Goal: Complete application form

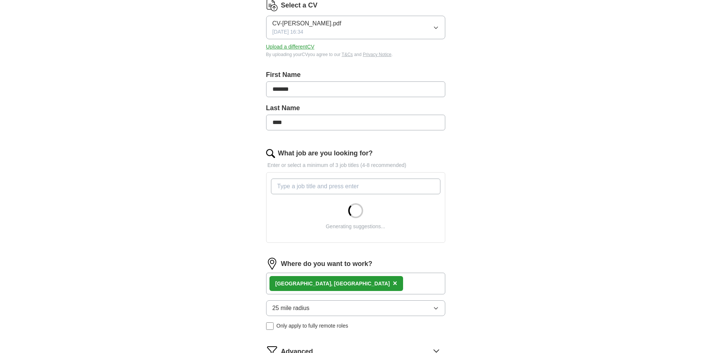
scroll to position [112, 0]
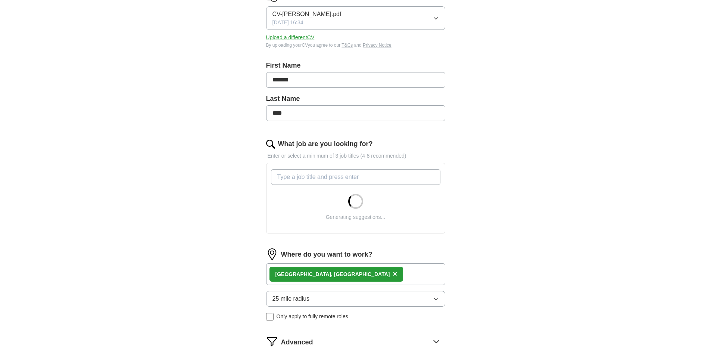
click at [294, 177] on input "What job are you looking for?" at bounding box center [356, 177] width 170 height 16
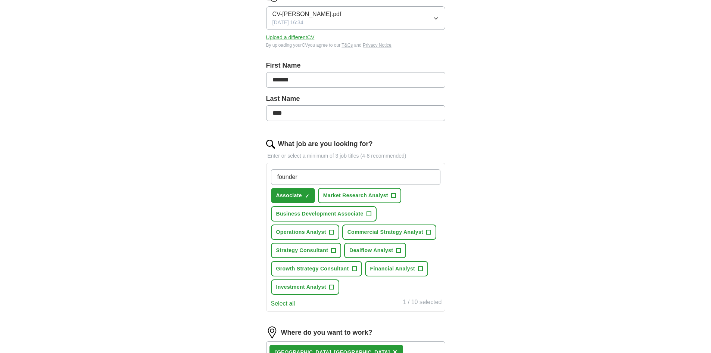
type input "founders"
click at [397, 250] on span "+" at bounding box center [399, 251] width 4 height 6
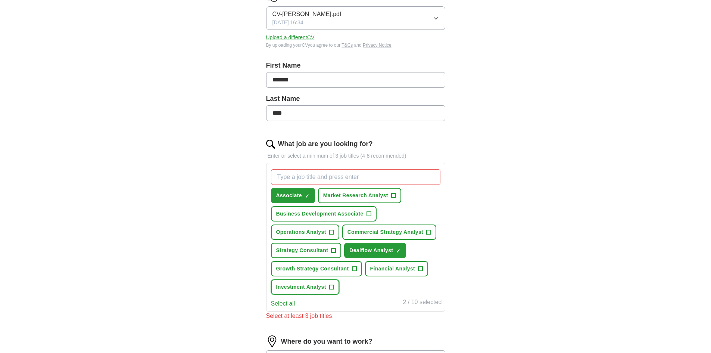
click at [326, 291] on button "Investment Analyst +" at bounding box center [305, 286] width 68 height 15
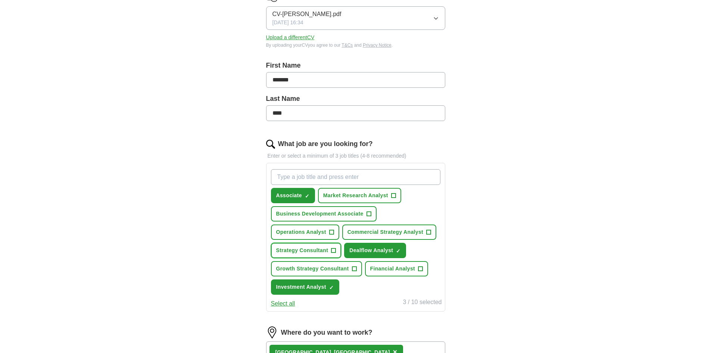
click at [330, 251] on button "Strategy Consultant +" at bounding box center [306, 250] width 71 height 15
click at [413, 273] on button "Financial Analyst +" at bounding box center [396, 268] width 63 height 15
click at [400, 230] on span "Commercial Strategy Analyst" at bounding box center [386, 232] width 76 height 8
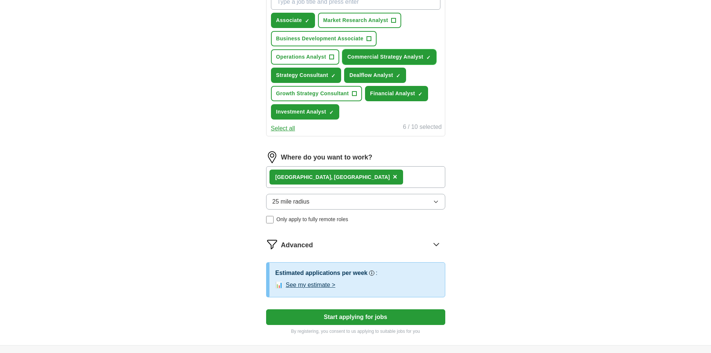
scroll to position [336, 0]
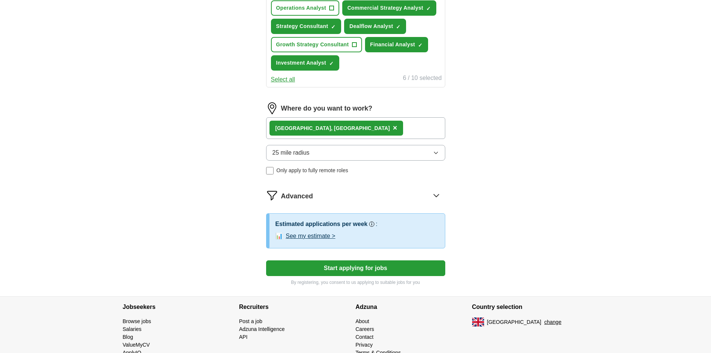
click at [351, 269] on button "Start applying for jobs" at bounding box center [355, 268] width 179 height 16
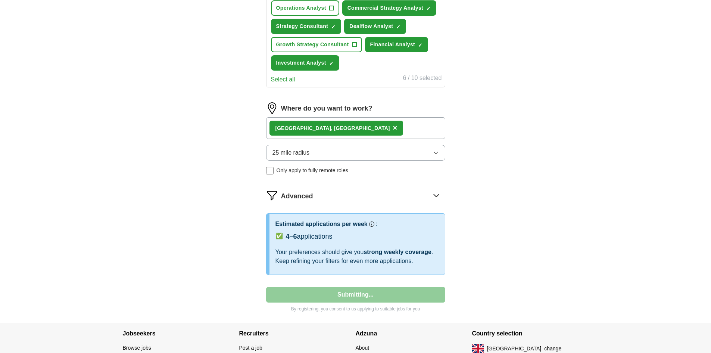
select select "**"
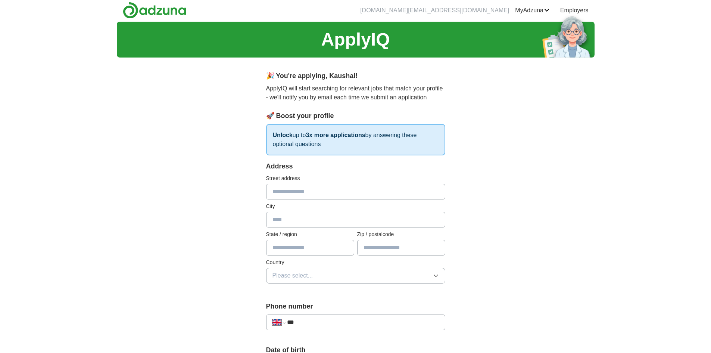
scroll to position [0, 0]
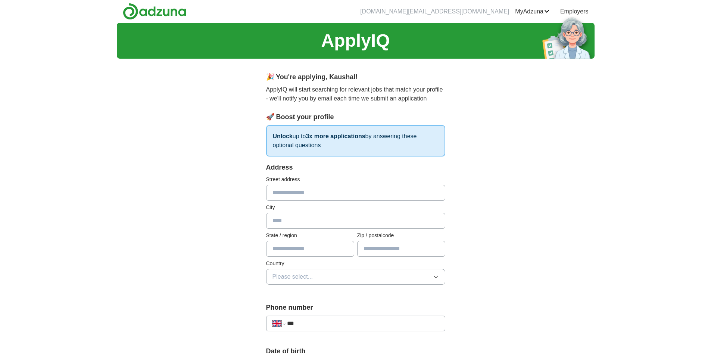
click at [274, 193] on input "text" at bounding box center [355, 193] width 179 height 16
type input "**********"
type input "******"
type input "********"
click at [277, 246] on input "text" at bounding box center [310, 249] width 88 height 16
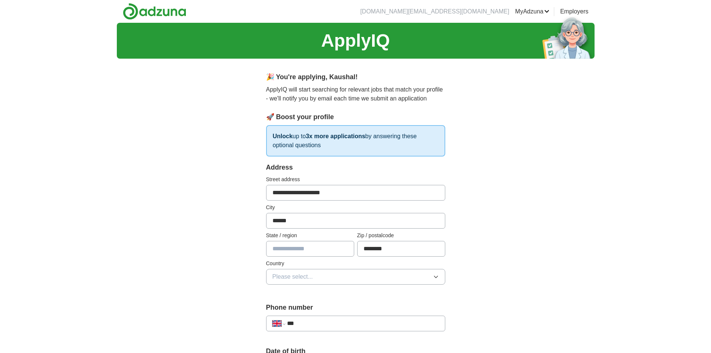
click at [235, 250] on div "**********" at bounding box center [356, 358] width 478 height 670
click at [295, 273] on span "Please select..." at bounding box center [293, 276] width 41 height 9
click at [296, 292] on span "[GEOGRAPHIC_DATA]" at bounding box center [304, 293] width 62 height 9
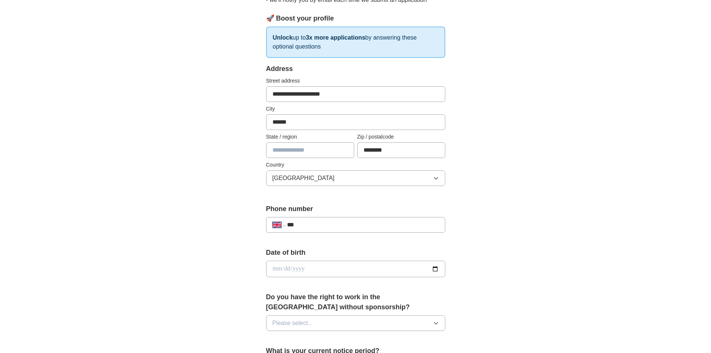
scroll to position [112, 0]
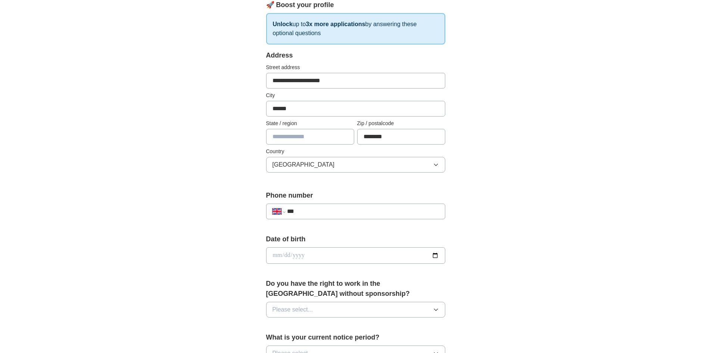
click at [284, 142] on input "text" at bounding box center [310, 137] width 88 height 16
type input "******"
click at [324, 212] on input "***" at bounding box center [363, 211] width 152 height 9
type input "**********"
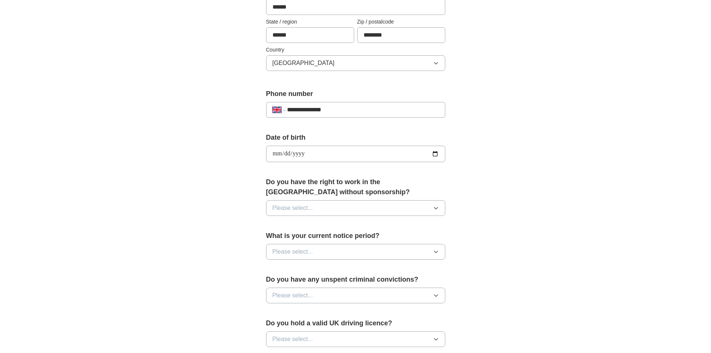
scroll to position [224, 0]
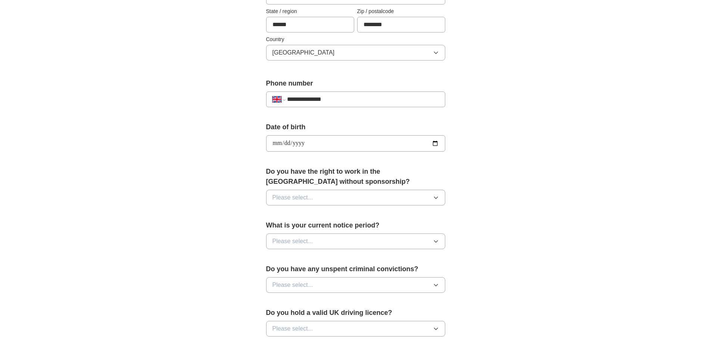
click at [321, 200] on button "Please select..." at bounding box center [355, 198] width 179 height 16
click at [305, 216] on div "Yes" at bounding box center [356, 214] width 167 height 9
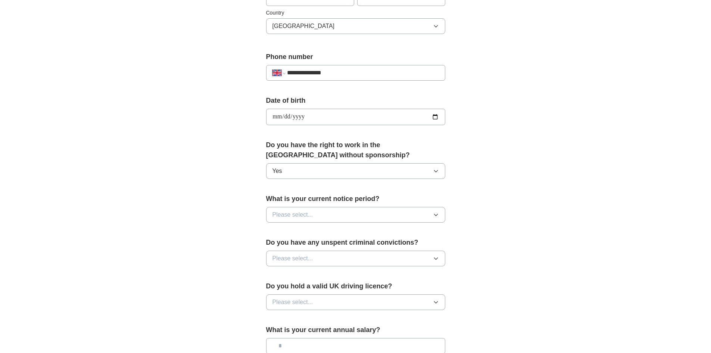
scroll to position [299, 0]
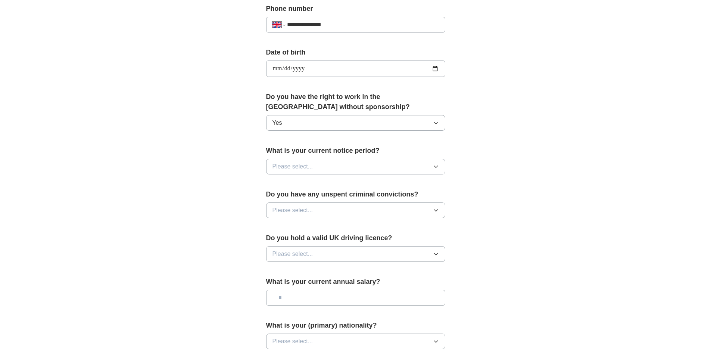
click at [331, 168] on button "Please select..." at bounding box center [355, 167] width 179 height 16
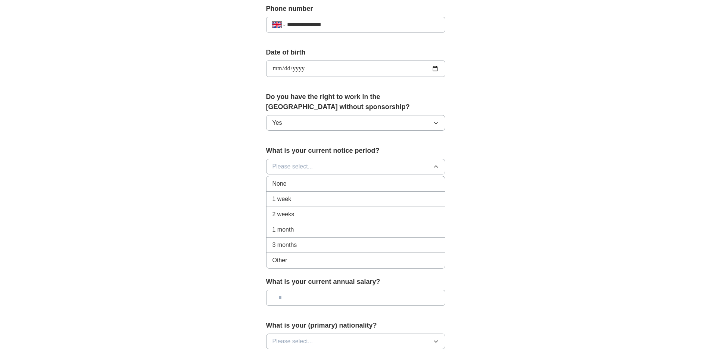
click at [308, 196] on div "1 week" at bounding box center [356, 199] width 167 height 9
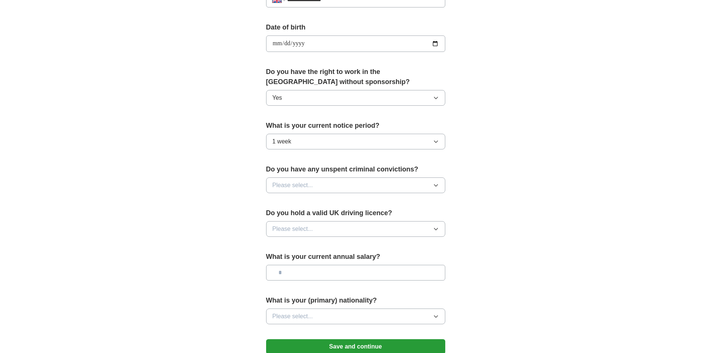
scroll to position [373, 0]
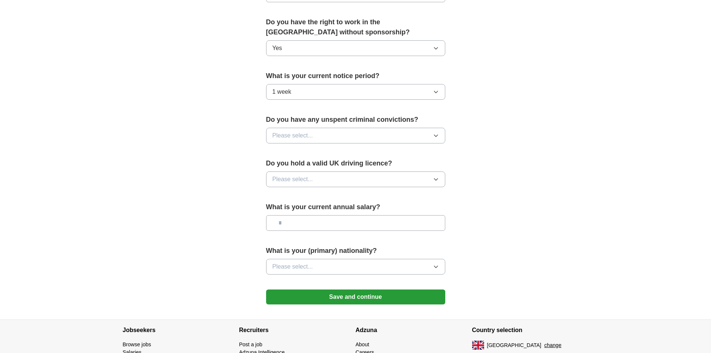
click at [349, 134] on button "Please select..." at bounding box center [355, 136] width 179 height 16
click at [320, 172] on div "No" at bounding box center [356, 168] width 167 height 9
click at [323, 178] on button "Please select..." at bounding box center [355, 179] width 179 height 16
click at [320, 210] on div "No" at bounding box center [356, 211] width 167 height 9
click at [318, 226] on input "text" at bounding box center [355, 223] width 179 height 16
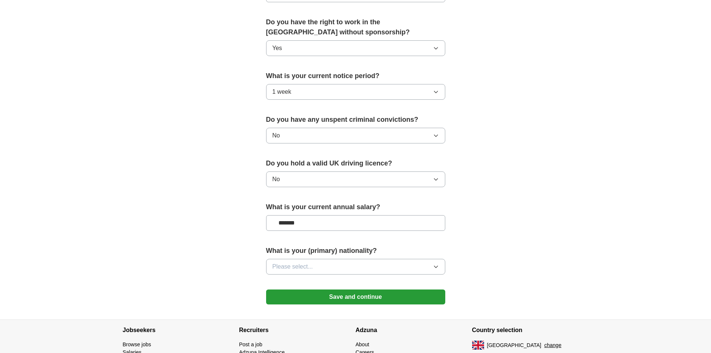
type input "*******"
click at [355, 263] on button "Please select..." at bounding box center [355, 267] width 179 height 16
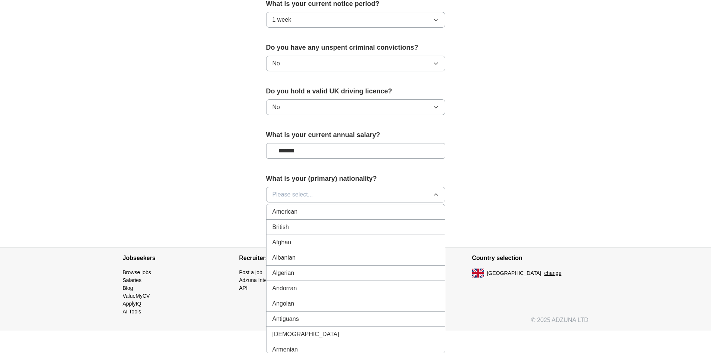
scroll to position [446, 0]
click at [298, 196] on span "Please select..." at bounding box center [293, 194] width 41 height 9
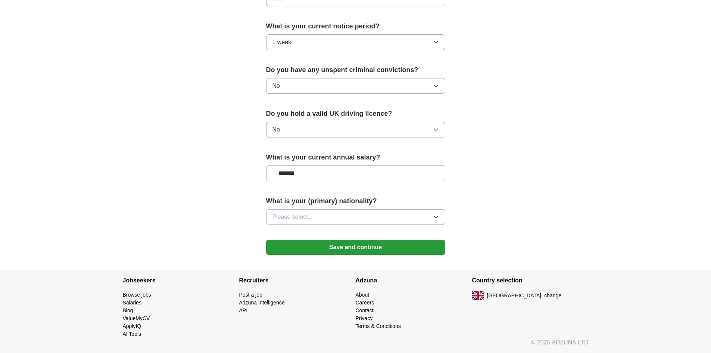
click at [299, 214] on span "Please select..." at bounding box center [293, 216] width 41 height 9
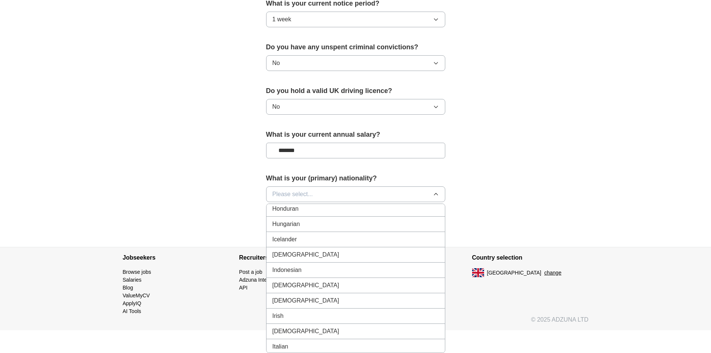
scroll to position [1195, 0]
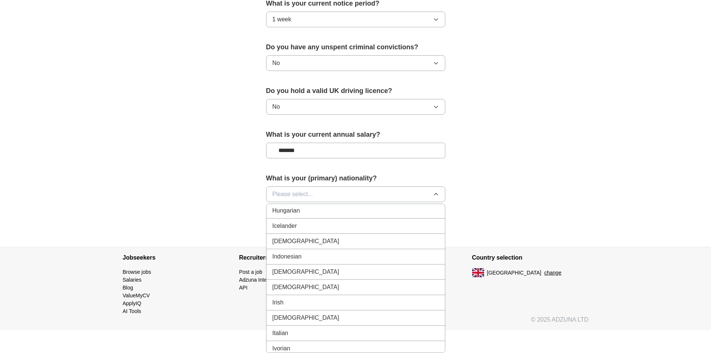
click at [299, 242] on div "[DEMOGRAPHIC_DATA]" at bounding box center [356, 241] width 167 height 9
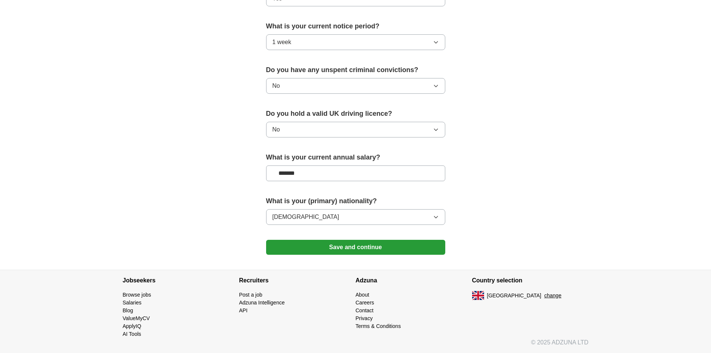
click at [360, 246] on button "Save and continue" at bounding box center [355, 247] width 179 height 15
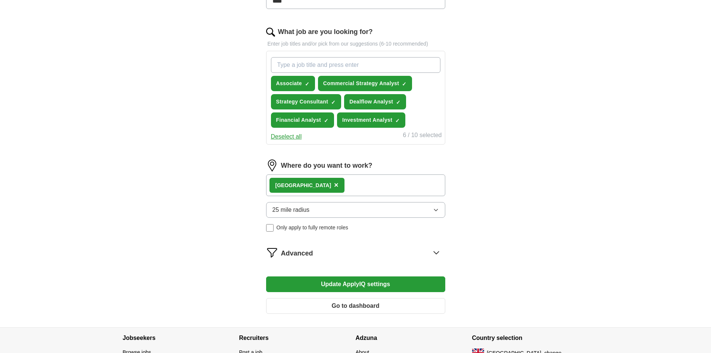
scroll to position [261, 0]
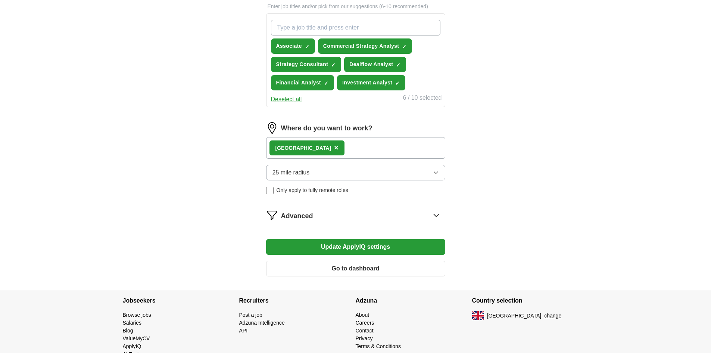
click at [306, 211] on span "Advanced" at bounding box center [297, 216] width 32 height 10
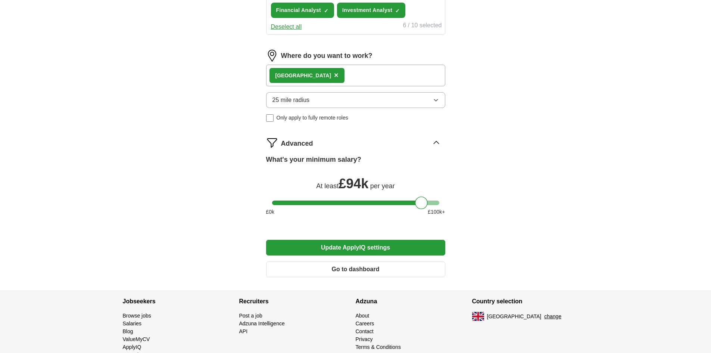
scroll to position [336, 0]
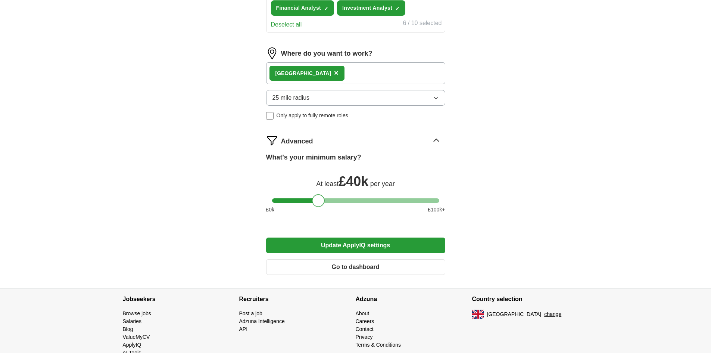
drag, startPoint x: 420, startPoint y: 198, endPoint x: 317, endPoint y: 197, distance: 103.8
click at [317, 197] on div at bounding box center [318, 200] width 13 height 13
click at [350, 245] on button "Update ApplyIQ settings" at bounding box center [355, 246] width 179 height 16
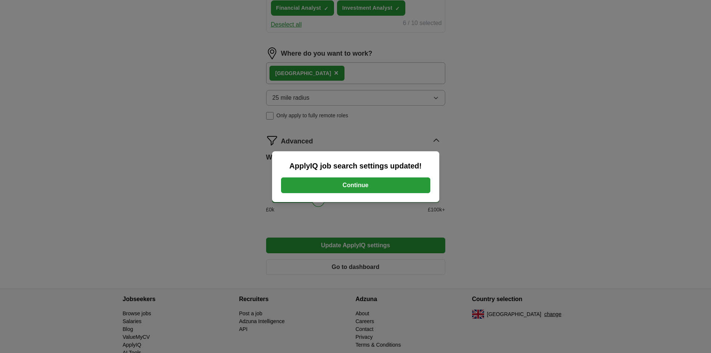
click at [360, 183] on button "Continue" at bounding box center [355, 185] width 149 height 16
